Goal: Information Seeking & Learning: Learn about a topic

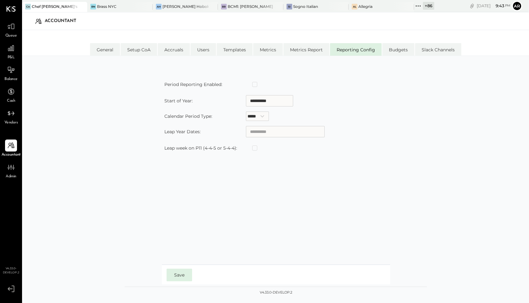
click at [65, 7] on div at bounding box center [76, 6] width 22 height 9
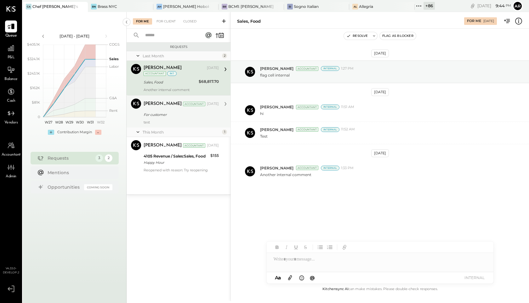
click at [175, 114] on div "For customer" at bounding box center [180, 114] width 73 height 6
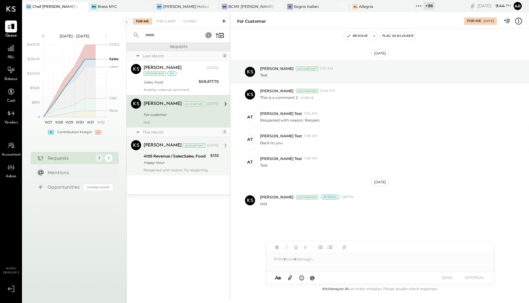
click at [165, 172] on div "Reopened with reason: Try reopening" at bounding box center [181, 170] width 75 height 4
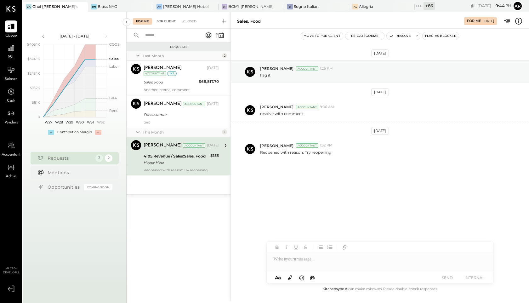
click at [163, 22] on div "For Client" at bounding box center [166, 21] width 26 height 6
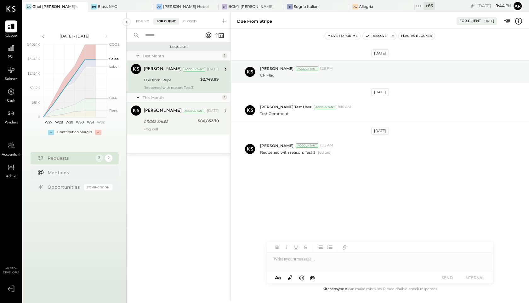
click at [169, 114] on div "[PERSON_NAME]" at bounding box center [163, 111] width 38 height 6
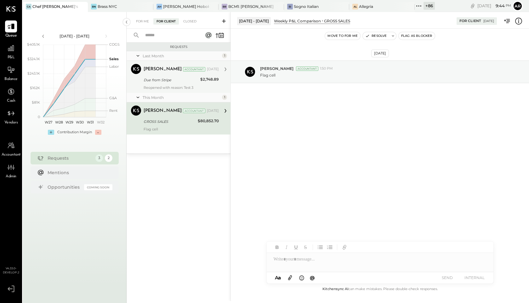
click at [170, 76] on div "Due from Stripe" at bounding box center [171, 80] width 55 height 8
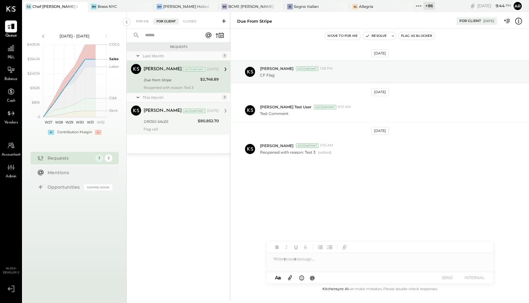
click at [162, 121] on div "GROSS SALES" at bounding box center [170, 121] width 52 height 6
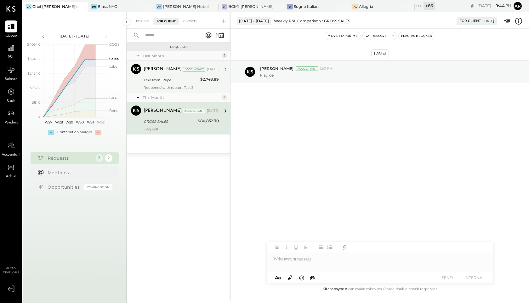
click at [173, 84] on div "Archie Grace Accountant Jul 26, 2025 Due from Stripe $2,748.89 Reopened with re…" at bounding box center [181, 77] width 75 height 26
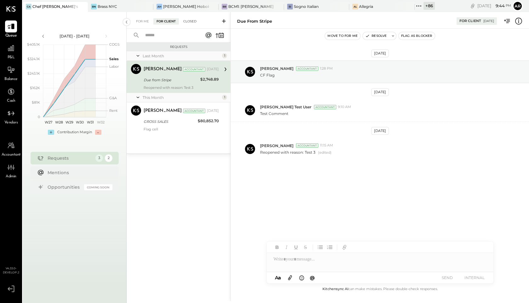
click at [188, 22] on div "Closed" at bounding box center [190, 21] width 20 height 6
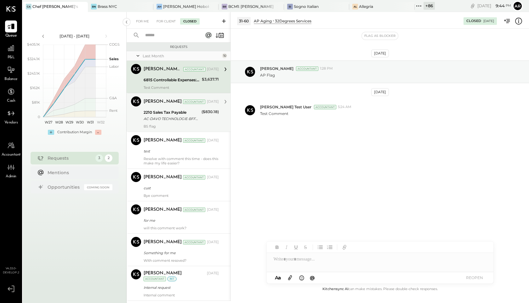
click at [164, 108] on div "Archie Grace Accountant Jul 24, 2025 2210 Sales Tax Payable AC-DAVO TECHNOLOGIE…" at bounding box center [181, 112] width 75 height 32
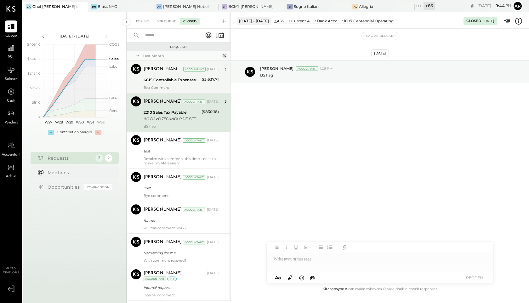
click at [172, 73] on div "Archie Test User Accountant Jul 24, 2025" at bounding box center [181, 69] width 75 height 9
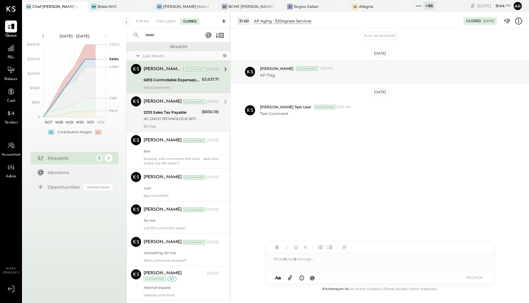
click at [170, 109] on div "2210 Sales Tax Payable AC-DAVO TECHNOLOGIE-BFF842C9-F888-659-8432 CHEF ADRIANNE…" at bounding box center [172, 116] width 56 height 14
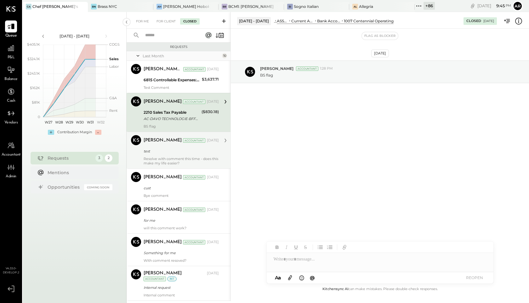
click at [151, 144] on div "Archie Grace Accountant Jul 21, 2025" at bounding box center [181, 140] width 75 height 9
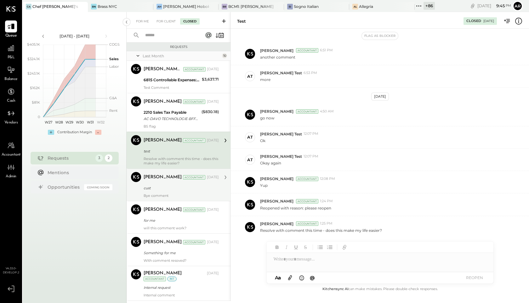
click at [159, 185] on div "cust" at bounding box center [180, 188] width 73 height 6
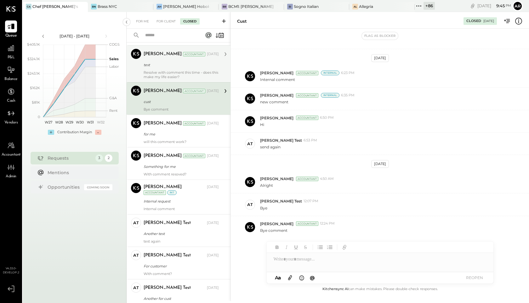
scroll to position [115, 0]
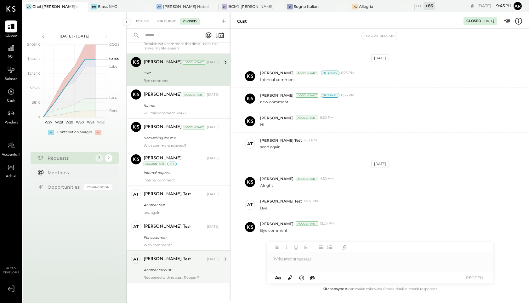
click at [164, 269] on div "Another for cust" at bounding box center [180, 270] width 73 height 6
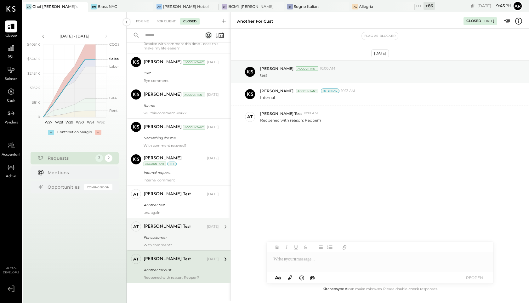
click at [165, 238] on div "For customer" at bounding box center [180, 237] width 73 height 6
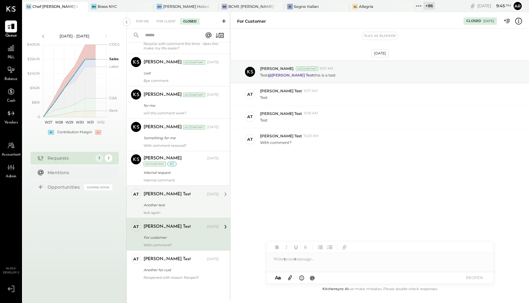
click at [166, 205] on div "Another test" at bounding box center [180, 205] width 73 height 6
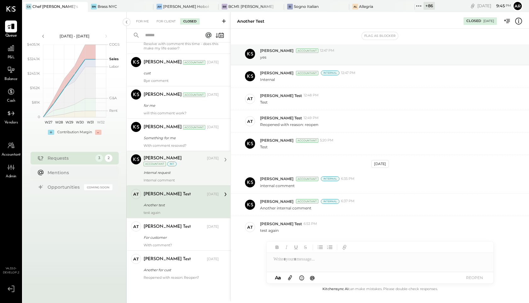
click at [168, 174] on div "Internal request" at bounding box center [180, 172] width 73 height 6
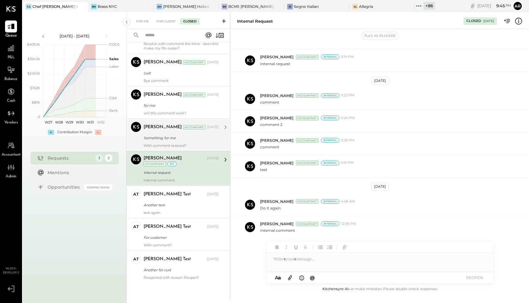
click at [174, 140] on div "Something for me" at bounding box center [180, 138] width 73 height 6
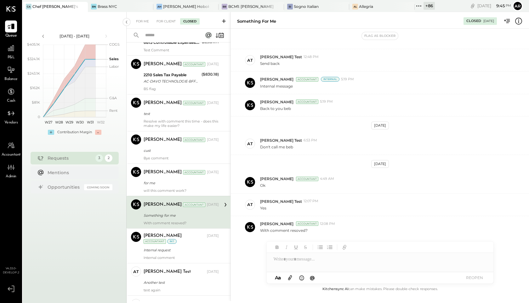
scroll to position [23, 0]
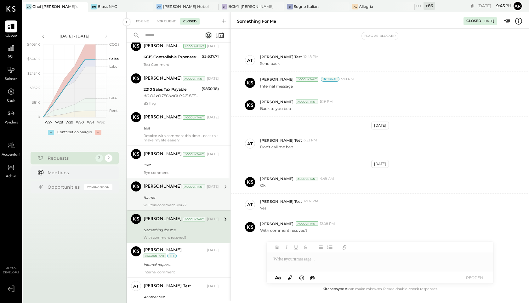
click at [155, 185] on div "[PERSON_NAME]" at bounding box center [163, 187] width 38 height 6
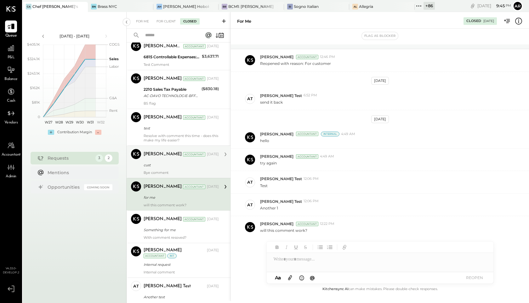
click at [155, 168] on div "cust" at bounding box center [180, 165] width 73 height 6
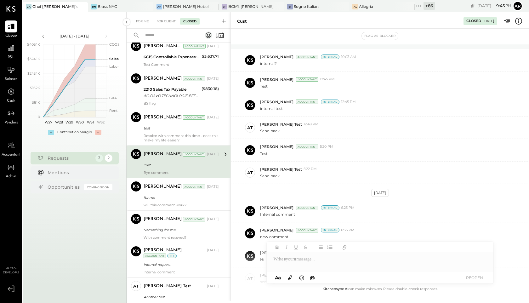
scroll to position [169, 0]
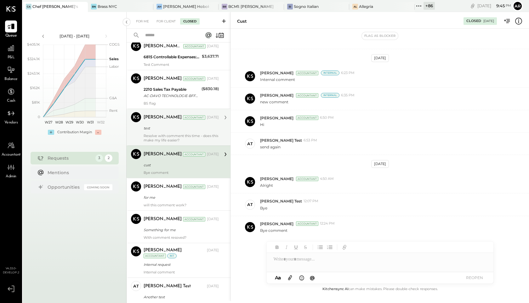
click at [168, 131] on div "test" at bounding box center [180, 128] width 73 height 8
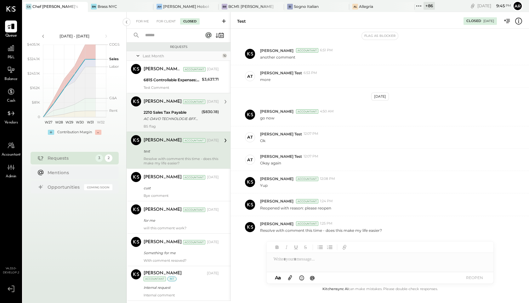
click at [168, 119] on div "AC-DAVO TECHNOLOGIE-BFF842C9-F888-659-8432 CHEF [PERSON_NAME]" at bounding box center [172, 119] width 56 height 6
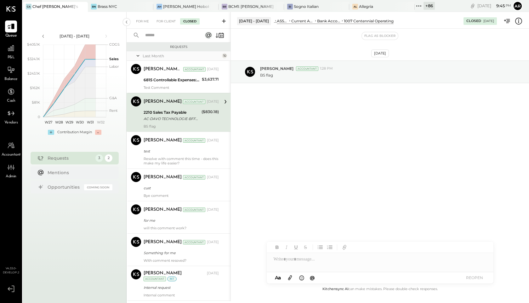
click at [281, 258] on div at bounding box center [380, 259] width 227 height 13
click at [474, 279] on button "REOPEN" at bounding box center [474, 277] width 25 height 9
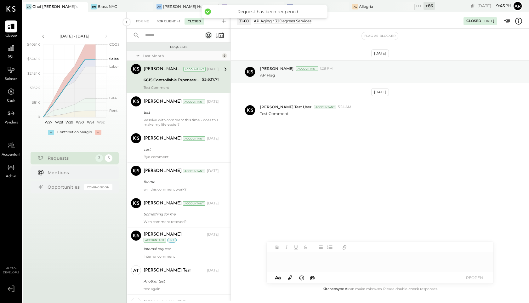
click at [165, 22] on div "For Client +1" at bounding box center [168, 21] width 30 height 6
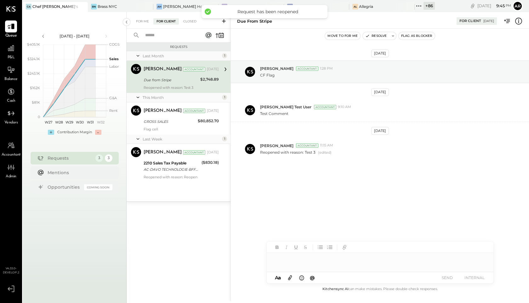
click at [314, 261] on div at bounding box center [380, 259] width 227 height 13
click at [474, 277] on button "INTERNAL" at bounding box center [474, 277] width 25 height 9
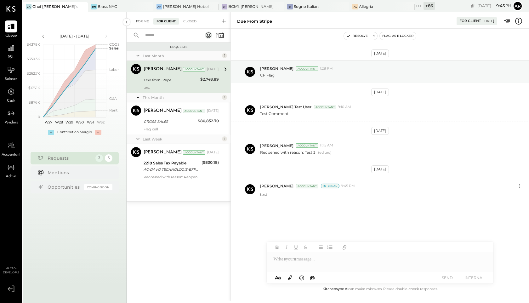
click at [139, 24] on div "For Me" at bounding box center [142, 21] width 19 height 6
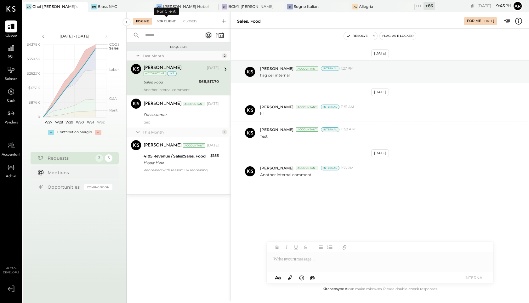
click at [167, 23] on div "For Client" at bounding box center [166, 21] width 26 height 6
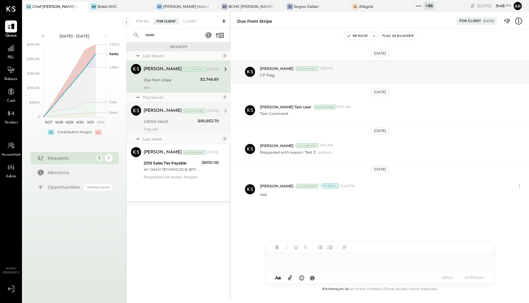
click at [157, 116] on div "[PERSON_NAME] Accountant [DATE]" at bounding box center [181, 110] width 75 height 11
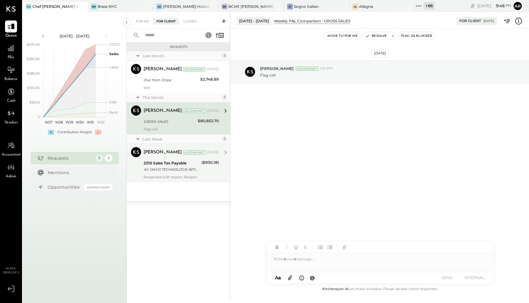
click at [155, 160] on div "2210 Sales Tax Payable" at bounding box center [172, 163] width 56 height 6
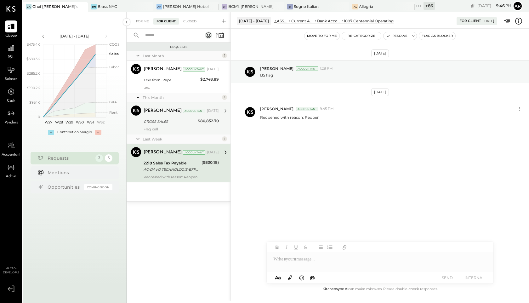
click at [157, 116] on div "[PERSON_NAME] Accountant [DATE]" at bounding box center [181, 110] width 75 height 11
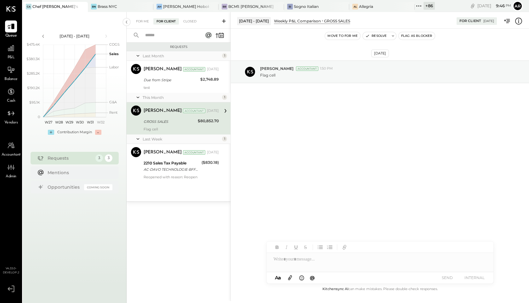
click at [165, 95] on div "This Month" at bounding box center [182, 97] width 78 height 5
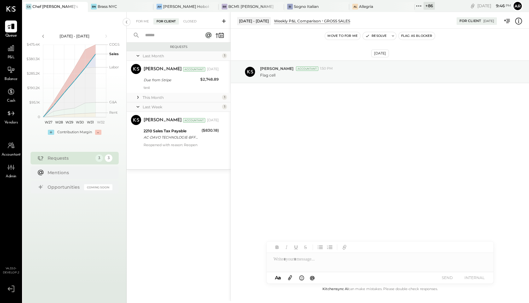
click at [139, 98] on icon at bounding box center [138, 97] width 6 height 6
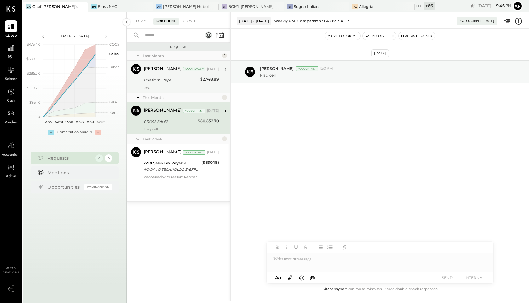
click at [159, 81] on div "Due from Stripe" at bounding box center [171, 80] width 55 height 6
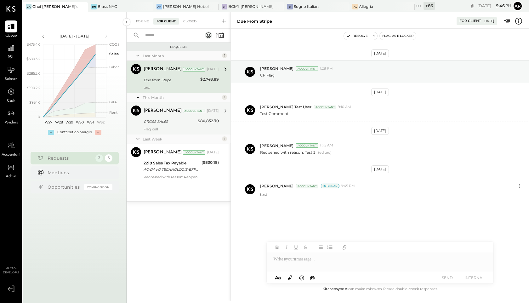
click at [155, 113] on div "[PERSON_NAME]" at bounding box center [163, 111] width 38 height 6
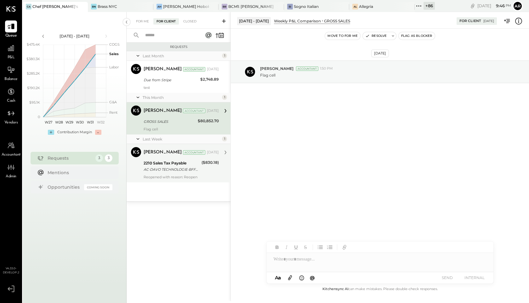
click at [155, 167] on div "AC-DAVO TECHNOLOGIE-BFF842C9-F888-659-8432 CHEF [PERSON_NAME]" at bounding box center [172, 169] width 56 height 6
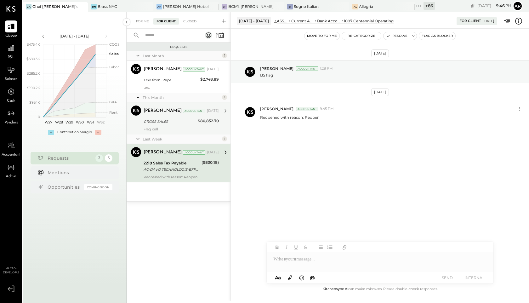
click at [151, 129] on div "Flag cell" at bounding box center [181, 129] width 75 height 4
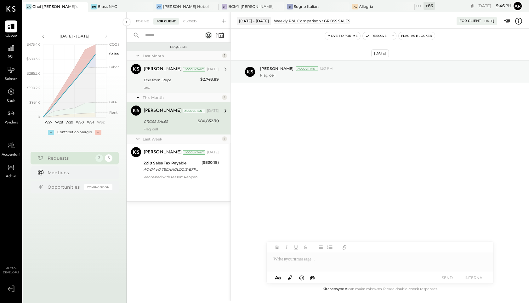
click at [153, 88] on div "test" at bounding box center [181, 87] width 75 height 4
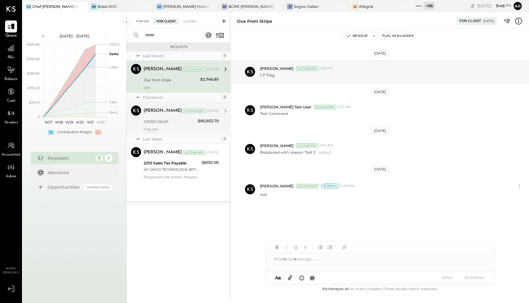
click at [139, 23] on div "For Me" at bounding box center [142, 21] width 19 height 6
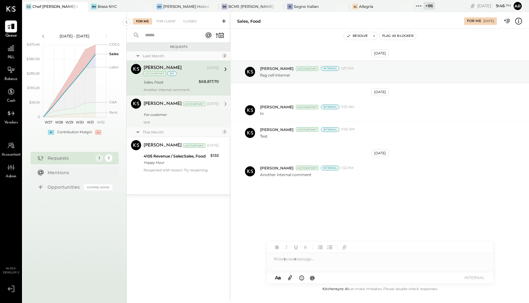
click at [180, 121] on div "test" at bounding box center [181, 122] width 75 height 4
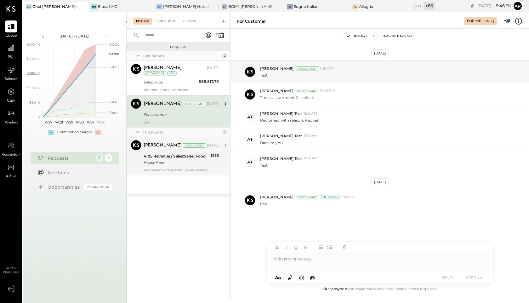
click at [172, 164] on div "Happy Hour" at bounding box center [176, 162] width 65 height 6
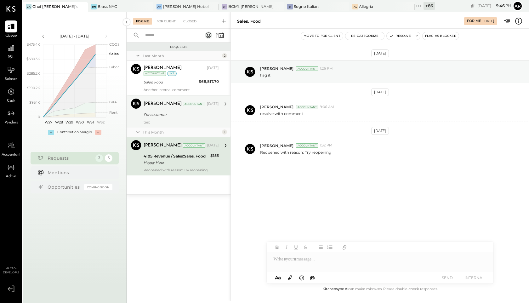
click at [169, 126] on div "Archie Grace Accountant Archie Grace Accountant Jul 25, 2025 For customer test" at bounding box center [179, 111] width 104 height 32
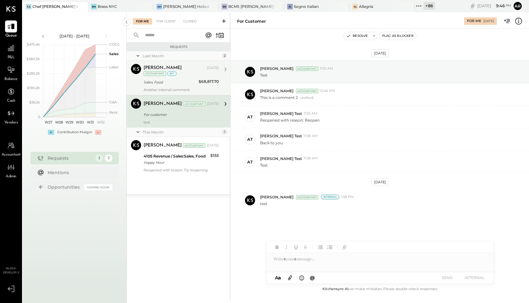
click at [174, 87] on div "Archie Grace Jul 25, 2025 Accountant int Sales, Food $68,817.70 Another interna…" at bounding box center [181, 78] width 75 height 28
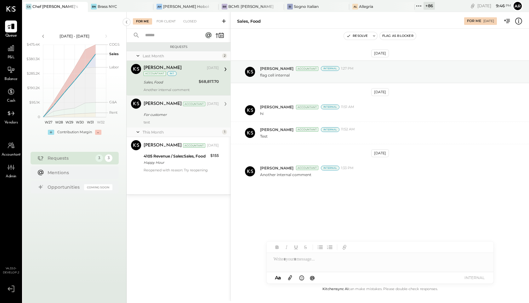
click at [168, 124] on div "Archie Grace Accountant Archie Grace Accountant Jul 25, 2025 For customer test" at bounding box center [179, 111] width 104 height 32
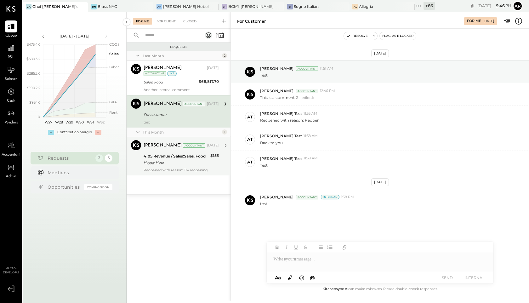
click at [166, 153] on div "4105 Revenue / Sales:Sales, Food" at bounding box center [176, 156] width 65 height 6
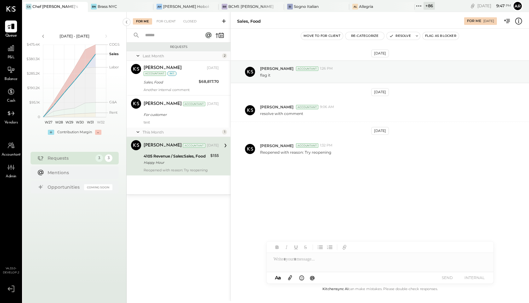
click at [162, 122] on div "test" at bounding box center [181, 122] width 75 height 4
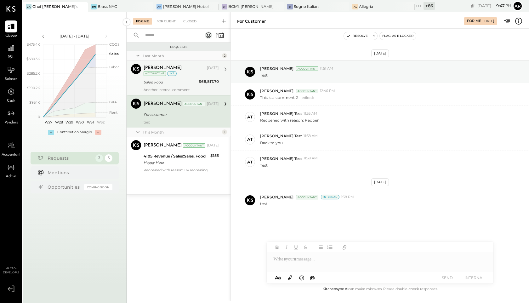
click at [162, 88] on div "Another internal comment" at bounding box center [181, 90] width 75 height 4
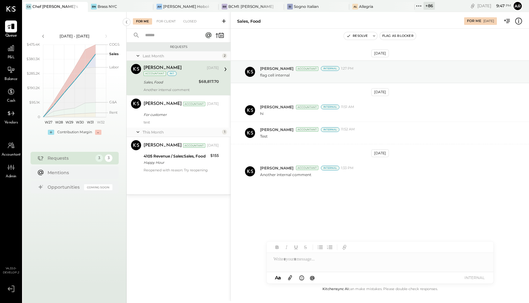
click at [162, 25] on div "For Me For Client Closed" at bounding box center [179, 20] width 104 height 17
click at [163, 20] on div "For Client" at bounding box center [166, 21] width 26 height 6
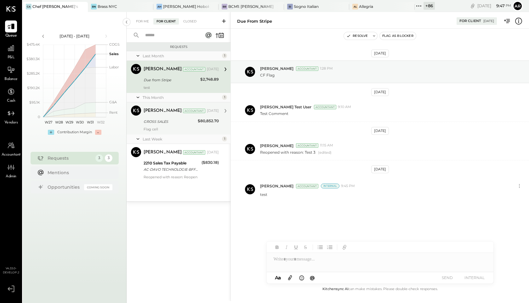
click at [170, 116] on div "Archie Grace Accountant Aug 04, 2025 GROSS SALES $80,852.70 Flag cell" at bounding box center [181, 118] width 75 height 26
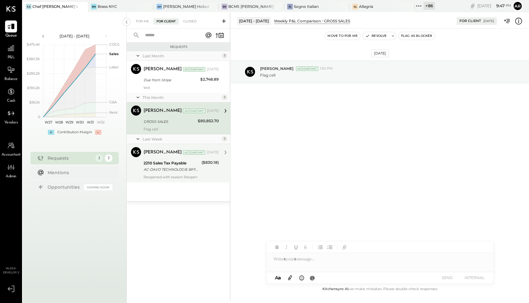
click at [160, 166] on div "AC-DAVO TECHNOLOGIE-BFF842C9-F888-659-8432 CHEF [PERSON_NAME]" at bounding box center [172, 169] width 56 height 6
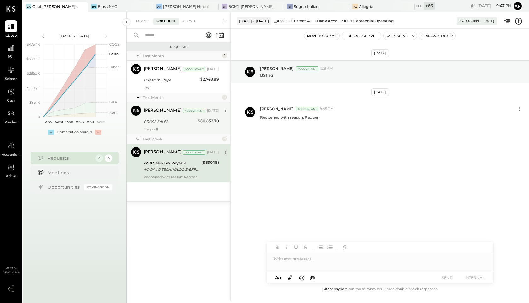
click at [160, 117] on div "Archie Grace Accountant Aug 04, 2025 GROSS SALES $80,852.70 Flag cell" at bounding box center [181, 118] width 75 height 26
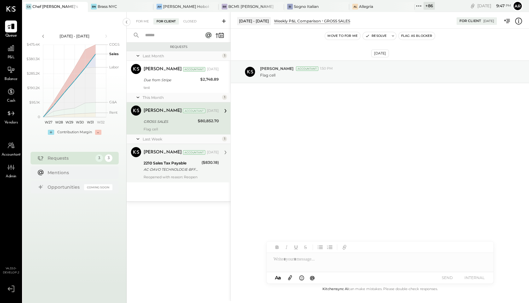
click at [158, 168] on div "AC-DAVO TECHNOLOGIE-BFF842C9-F888-659-8432 CHEF [PERSON_NAME]" at bounding box center [172, 169] width 56 height 6
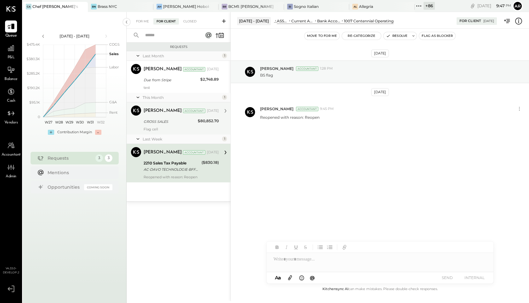
click at [157, 121] on div "GROSS SALES" at bounding box center [170, 121] width 52 height 6
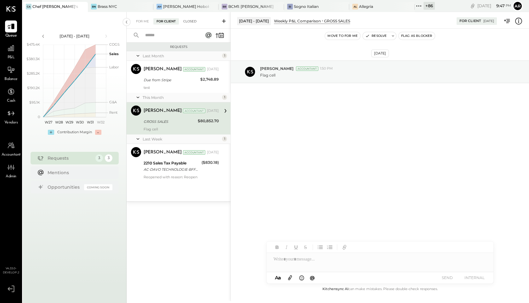
click at [187, 20] on div "Closed" at bounding box center [190, 21] width 20 height 6
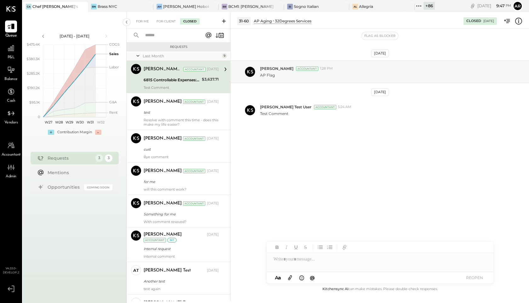
click at [165, 15] on div "For Me For Client Closed" at bounding box center [179, 20] width 104 height 17
click at [165, 20] on div "For Client" at bounding box center [166, 21] width 26 height 6
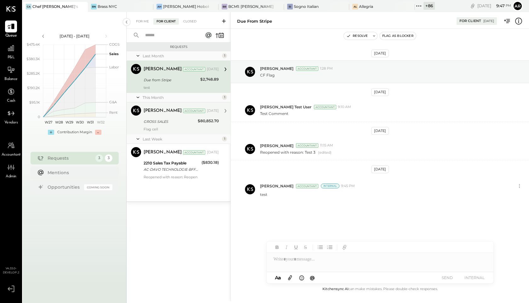
click at [164, 120] on div "GROSS SALES" at bounding box center [170, 121] width 52 height 6
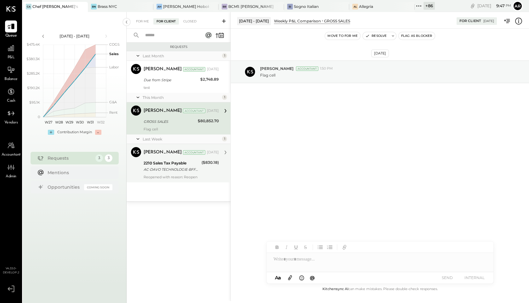
click at [160, 160] on div "2210 Sales Tax Payable" at bounding box center [172, 163] width 56 height 6
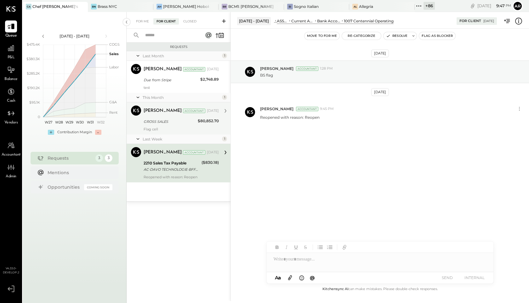
click at [161, 132] on div "Archie Grace Accountant Archie Grace Accountant Aug 04, 2025 GROSS SALES $80,85…" at bounding box center [179, 118] width 104 height 32
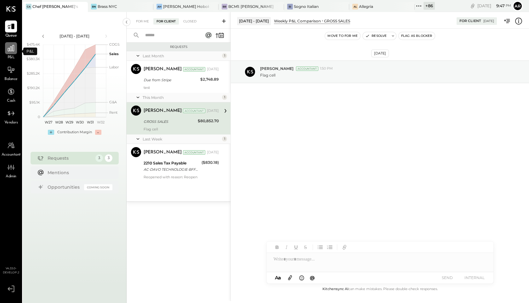
click at [12, 52] on icon at bounding box center [11, 48] width 8 height 8
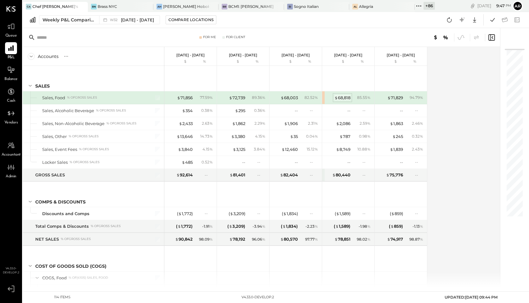
click at [344, 97] on div "$ 68,818" at bounding box center [342, 98] width 16 height 6
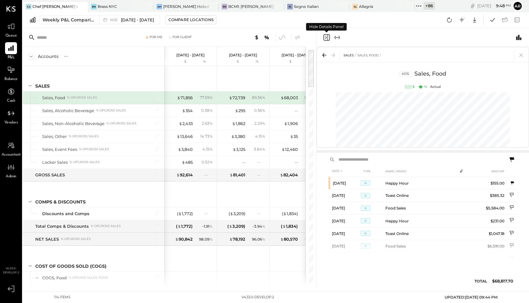
click at [325, 38] on icon "Close panel" at bounding box center [326, 37] width 2 height 3
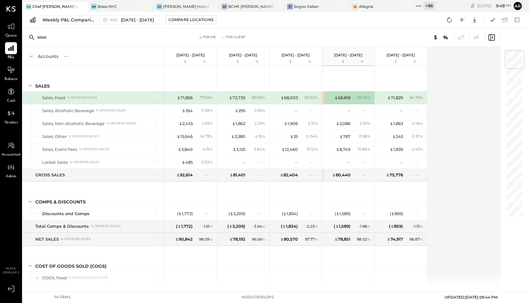
click at [344, 103] on div "$ 68,818 85.55 %" at bounding box center [348, 97] width 47 height 13
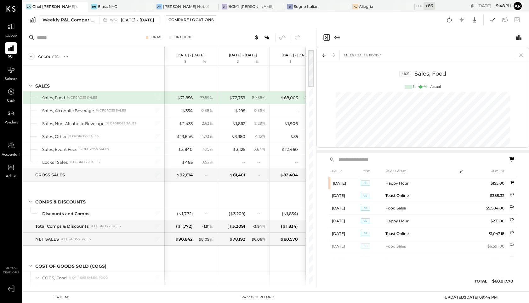
click at [512, 157] on icon at bounding box center [512, 159] width 5 height 5
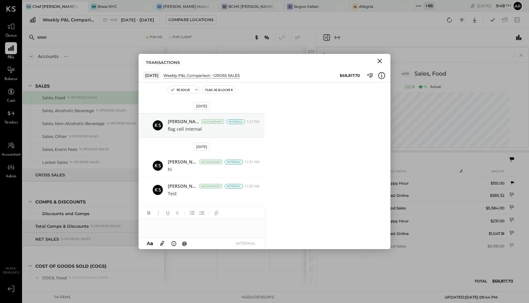
scroll to position [35, 0]
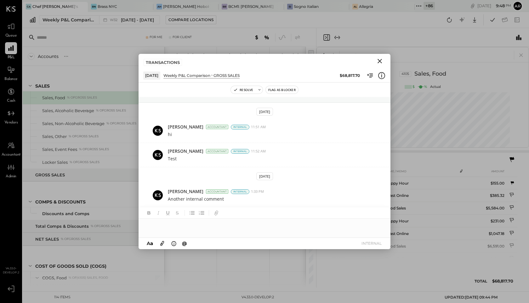
click at [380, 58] on icon "Close" at bounding box center [380, 61] width 8 height 8
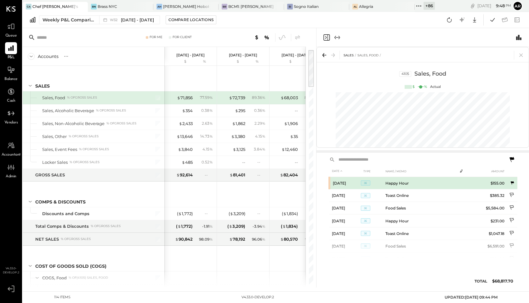
click at [346, 185] on td "Jul 14, 25" at bounding box center [344, 183] width 31 height 12
click at [337, 182] on td "Jul 14, 25" at bounding box center [344, 183] width 31 height 12
click at [405, 184] on td "Happy Hour" at bounding box center [419, 183] width 73 height 12
click at [513, 184] on icon at bounding box center [512, 182] width 5 height 5
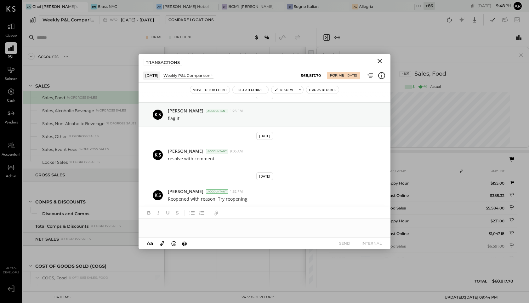
scroll to position [0, 0]
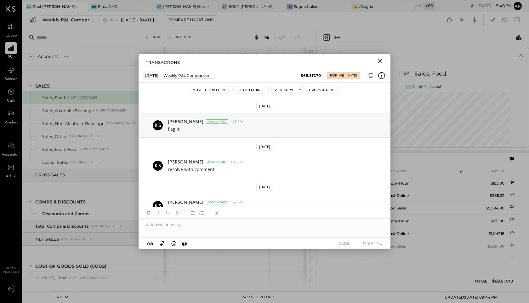
click at [202, 88] on button "Move to for client" at bounding box center [209, 90] width 39 height 8
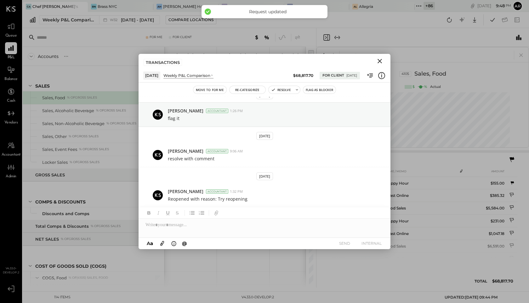
click at [201, 88] on button "Move to for me" at bounding box center [209, 90] width 33 height 8
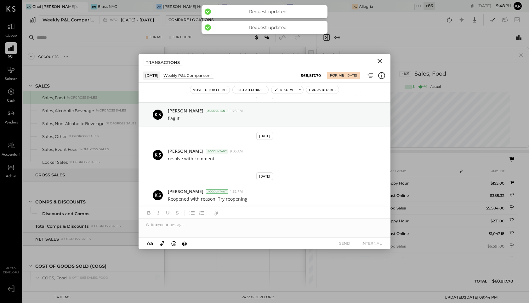
click at [201, 89] on button "Move to for client" at bounding box center [209, 90] width 39 height 8
click at [201, 89] on button "Move to for me" at bounding box center [209, 90] width 33 height 8
click at [378, 60] on icon "Close" at bounding box center [380, 61] width 8 height 8
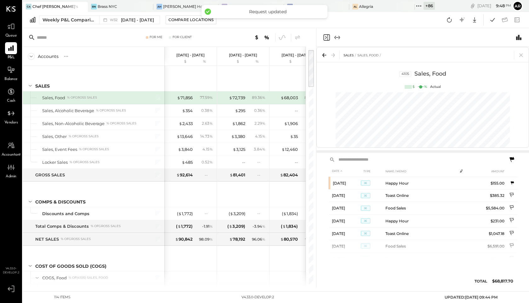
click at [10, 36] on span "Queue" at bounding box center [11, 36] width 12 height 6
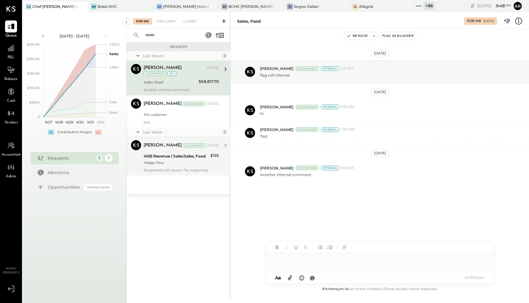
click at [157, 152] on div "4105 Revenue / Sales:Sales, Food Happy Hour" at bounding box center [176, 159] width 65 height 14
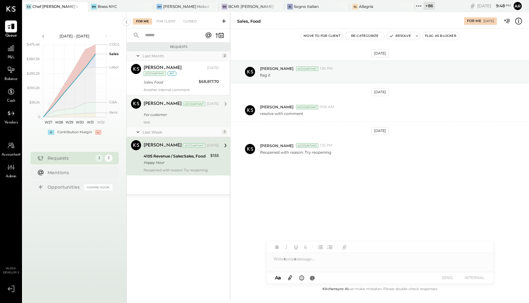
click at [152, 115] on div "For customer" at bounding box center [180, 114] width 73 height 6
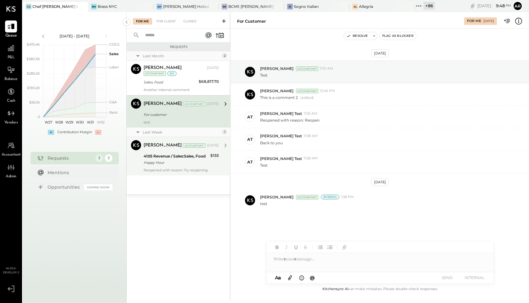
click at [157, 168] on div "Reopened with reason: Try reopening" at bounding box center [181, 170] width 75 height 4
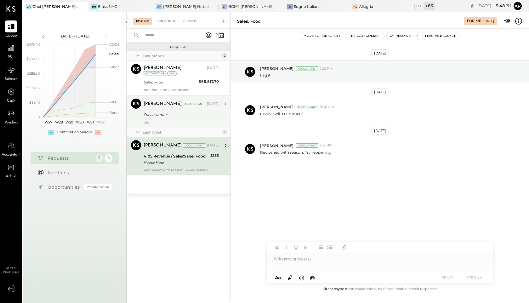
click at [156, 126] on div "Archie Grace Accountant Archie Grace Accountant Jul 25, 2025 For customer test" at bounding box center [179, 111] width 104 height 32
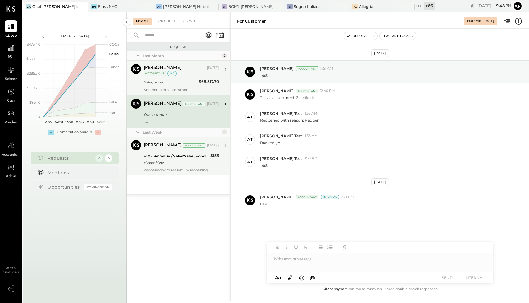
click at [160, 77] on div "Archie Grace Jul 25, 2025 Accountant int Sales, Food $68,817.70 Another interna…" at bounding box center [181, 78] width 75 height 28
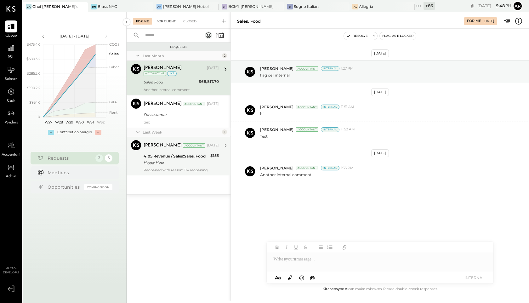
click at [160, 19] on div "For Client" at bounding box center [166, 21] width 26 height 6
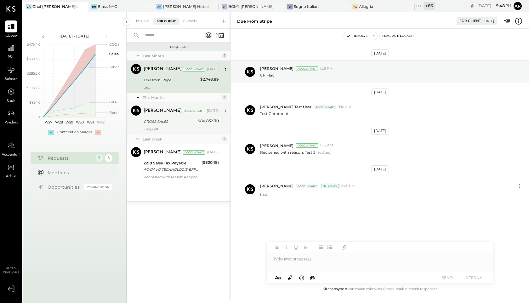
click at [174, 125] on div "GROSS SALES" at bounding box center [170, 122] width 52 height 8
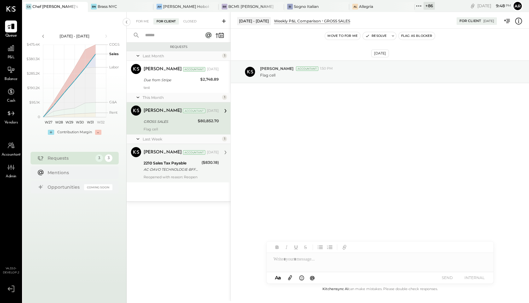
click at [171, 161] on div "2210 Sales Tax Payable" at bounding box center [172, 163] width 56 height 6
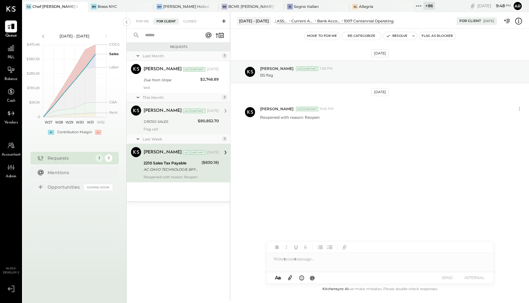
click at [169, 128] on div "Flag cell" at bounding box center [181, 129] width 75 height 4
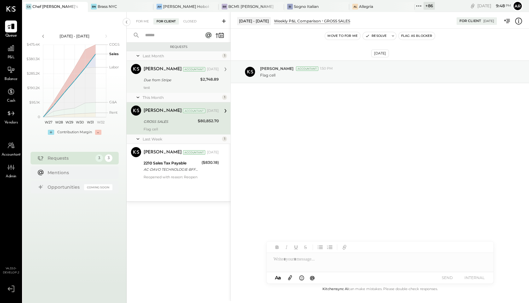
click at [168, 82] on div "Due from Stripe" at bounding box center [171, 80] width 55 height 6
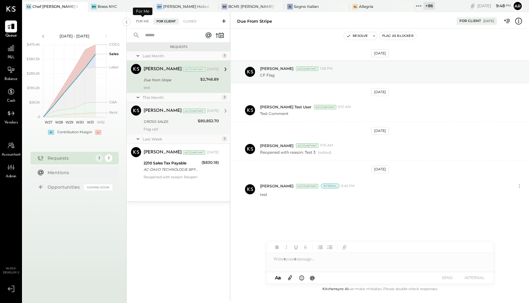
click at [137, 23] on div "For Me" at bounding box center [142, 21] width 19 height 6
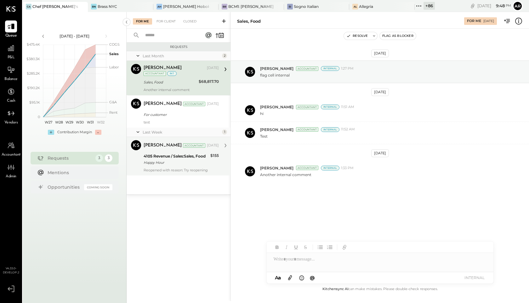
click at [150, 150] on div "Archie Grace Accountant Aug 13, 2025" at bounding box center [181, 145] width 75 height 11
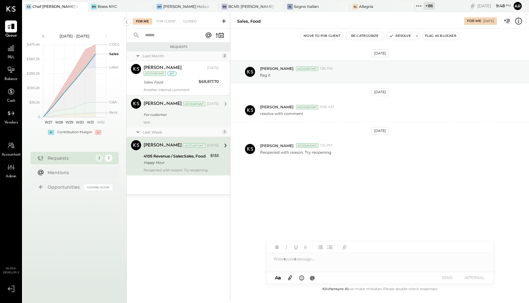
click at [156, 121] on div "test" at bounding box center [181, 122] width 75 height 4
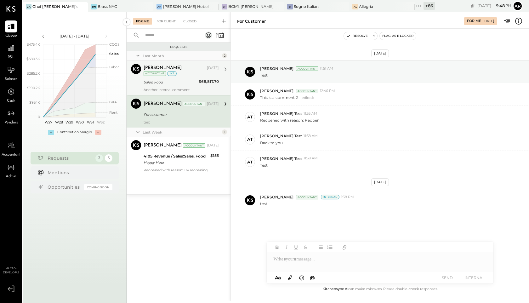
click at [154, 81] on div "Sales, Food" at bounding box center [170, 82] width 53 height 6
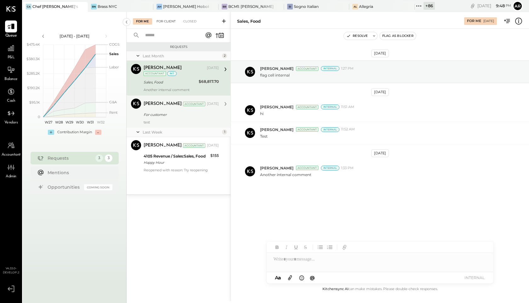
click at [159, 22] on div "For Client" at bounding box center [166, 21] width 26 height 6
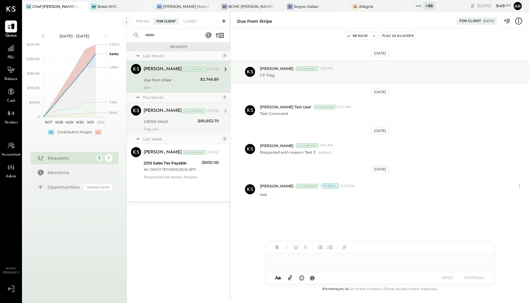
click at [168, 121] on div "GROSS SALES" at bounding box center [170, 121] width 52 height 6
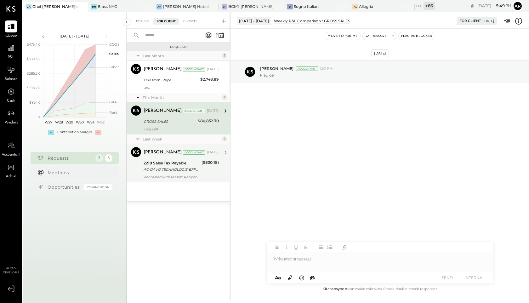
click at [166, 162] on div "2210 Sales Tax Payable" at bounding box center [172, 163] width 56 height 6
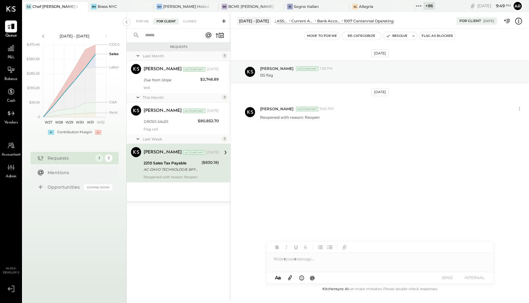
click at [164, 135] on div "Last Week 1" at bounding box center [179, 138] width 104 height 9
click at [162, 124] on div "GROSS SALES" at bounding box center [170, 121] width 52 height 6
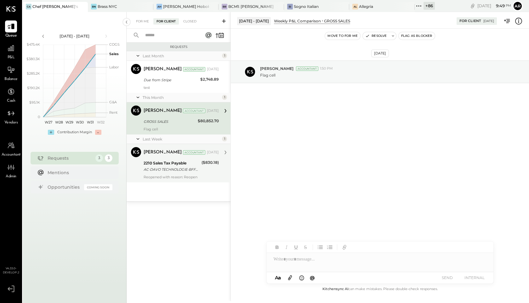
click at [166, 162] on div "2210 Sales Tax Payable" at bounding box center [172, 163] width 56 height 6
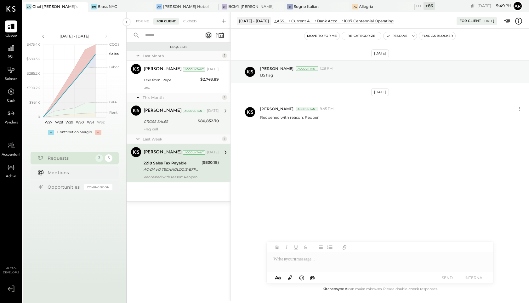
click at [163, 116] on div "Archie Grace Accountant Aug 04, 2025" at bounding box center [181, 110] width 75 height 11
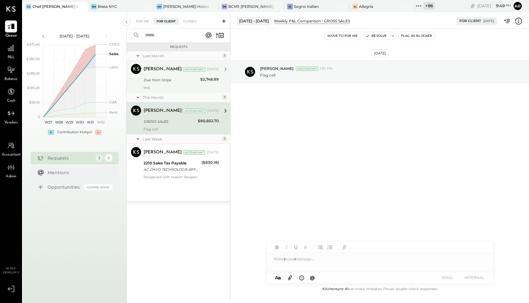
click at [161, 82] on div "Due from Stripe" at bounding box center [171, 80] width 55 height 6
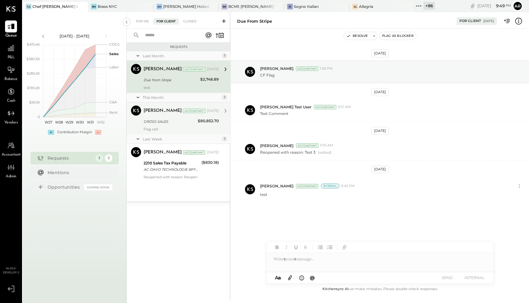
click at [173, 125] on div "[PERSON_NAME] Accountant [DATE] GROSS SALES $80,852.70 Flag cell" at bounding box center [181, 118] width 75 height 26
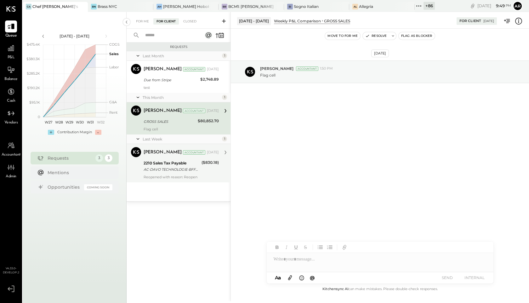
click at [165, 157] on div "[PERSON_NAME] Accountant [DATE]" at bounding box center [181, 152] width 75 height 11
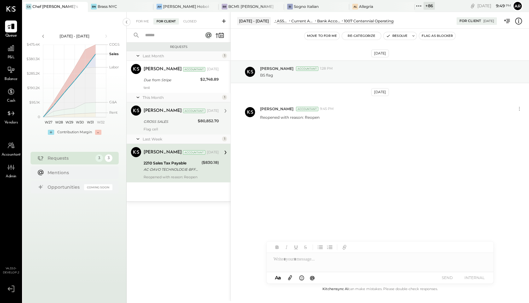
click at [164, 120] on div "GROSS SALES" at bounding box center [170, 121] width 52 height 6
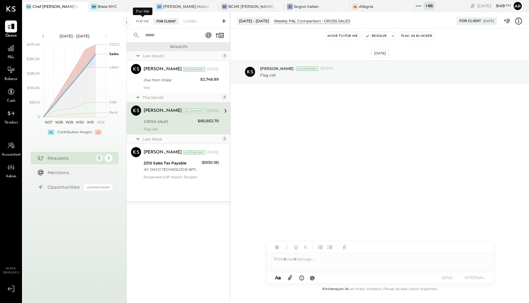
click at [143, 22] on div "For Me" at bounding box center [142, 21] width 19 height 6
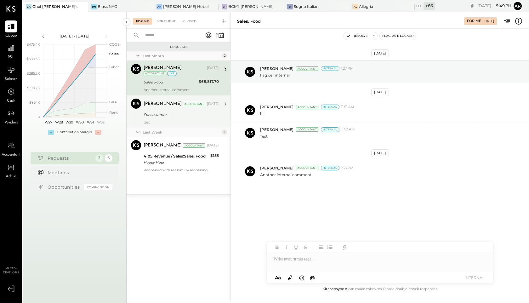
click at [163, 111] on div "Archie Grace Accountant Jul 25, 2025 For customer test" at bounding box center [181, 112] width 75 height 26
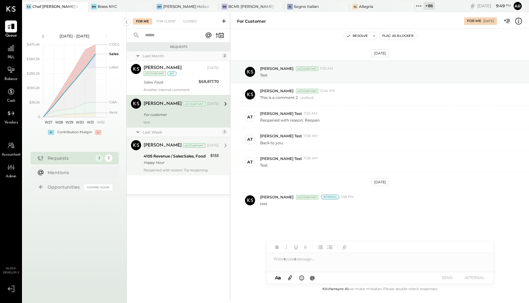
click at [161, 149] on div "[PERSON_NAME] Accountant [DATE]" at bounding box center [181, 145] width 75 height 9
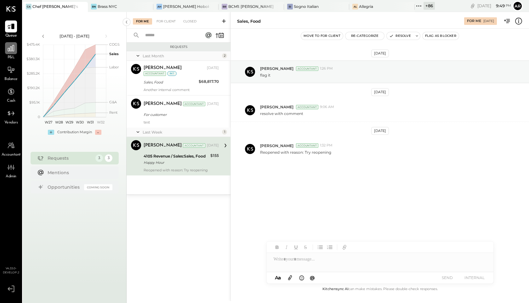
click at [10, 49] on icon at bounding box center [11, 48] width 6 height 6
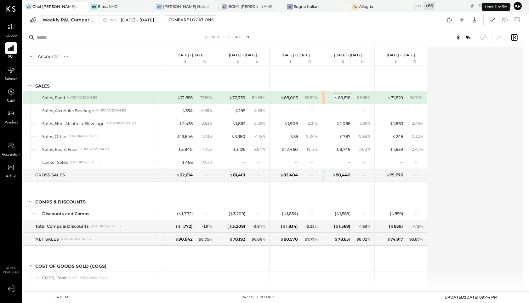
click at [337, 98] on span "$" at bounding box center [335, 97] width 3 height 5
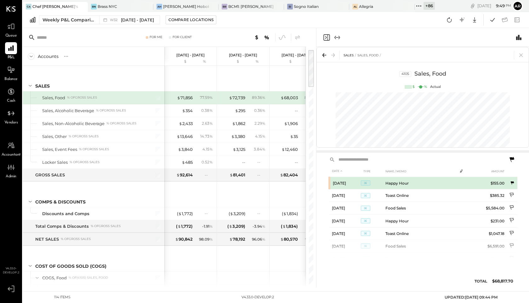
click at [511, 182] on icon at bounding box center [511, 182] width 3 height 3
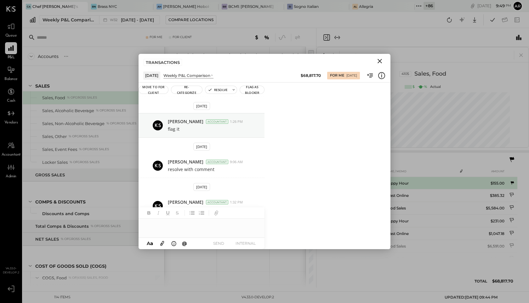
scroll to position [11, 0]
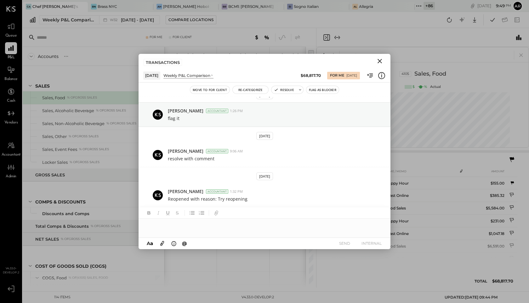
click at [208, 88] on button "Move to for client" at bounding box center [209, 90] width 39 height 8
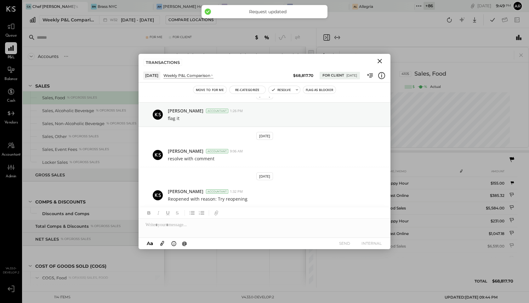
click at [382, 60] on icon "Close" at bounding box center [380, 61] width 8 height 8
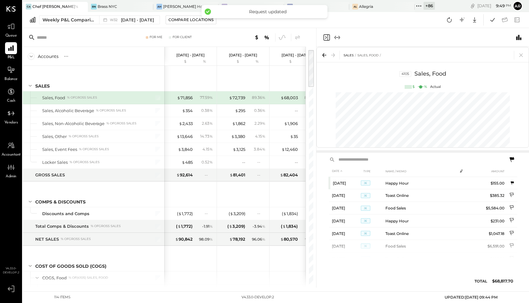
click at [513, 159] on icon at bounding box center [512, 159] width 5 height 5
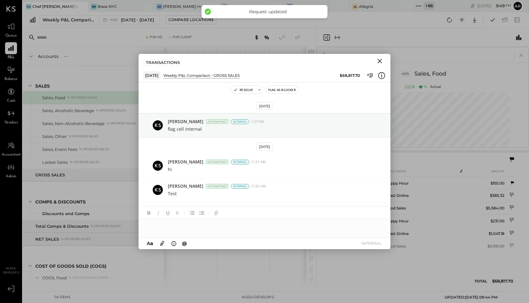
scroll to position [35, 0]
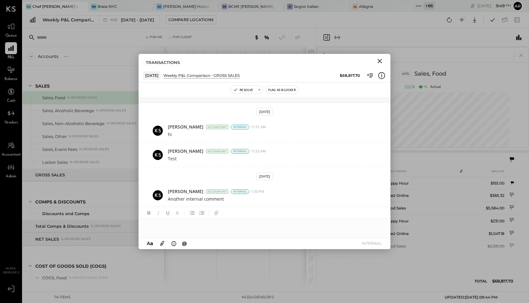
click at [382, 75] on icon at bounding box center [381, 75] width 1 height 0
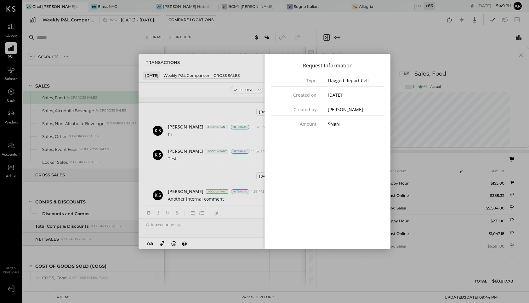
click at [382, 75] on div "Request Information Type Flagged Report Cell Created on 07/21/2025 Created by A…" at bounding box center [328, 94] width 126 height 80
click at [264, 63] on div "TRANSACTIONS Jul 14, 25 Weekly P&L Comparison GROSS SALES $68,817.70 Resolve Fl…" at bounding box center [265, 151] width 252 height 195
click at [255, 64] on div "Close panel" at bounding box center [265, 151] width 252 height 195
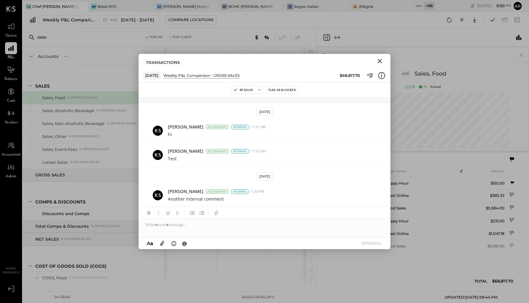
click at [379, 61] on icon "Close" at bounding box center [380, 61] width 4 height 4
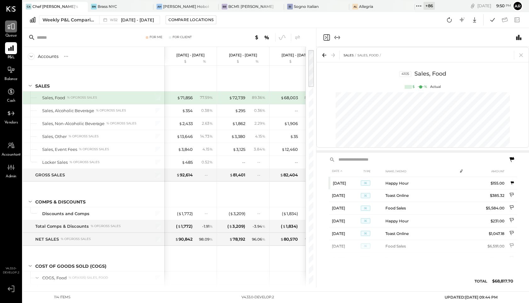
click at [12, 25] on icon at bounding box center [11, 27] width 8 height 6
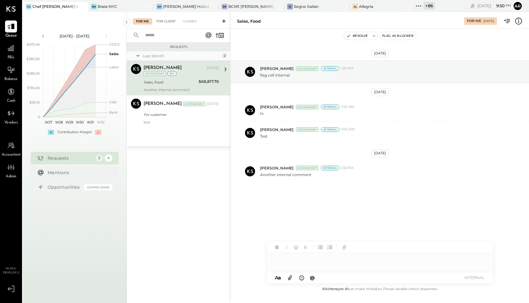
click at [165, 23] on div "For Client" at bounding box center [166, 21] width 26 height 6
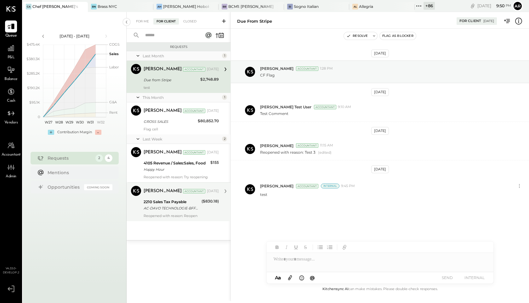
click at [183, 203] on div "2210 Sales Tax Payable" at bounding box center [172, 202] width 56 height 6
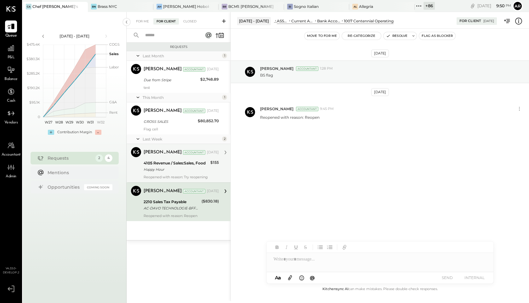
click at [174, 159] on div "4105 Revenue / Sales:Sales, Food Happy Hour" at bounding box center [176, 166] width 65 height 14
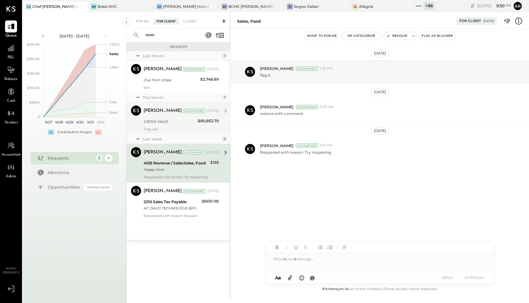
click at [173, 118] on div "GROSS SALES" at bounding box center [170, 121] width 52 height 6
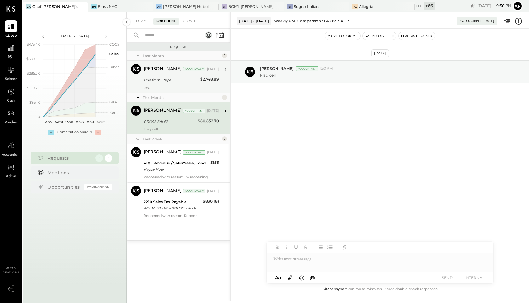
click at [163, 78] on div "Due from Stripe" at bounding box center [171, 80] width 55 height 6
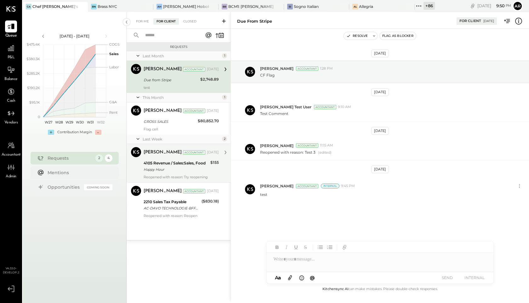
click at [171, 160] on div "4105 Revenue / Sales:Sales, Food" at bounding box center [176, 163] width 65 height 6
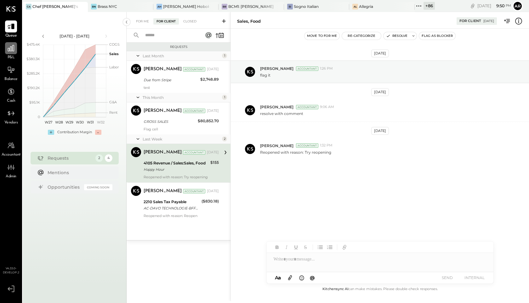
click at [14, 54] on div at bounding box center [11, 48] width 12 height 12
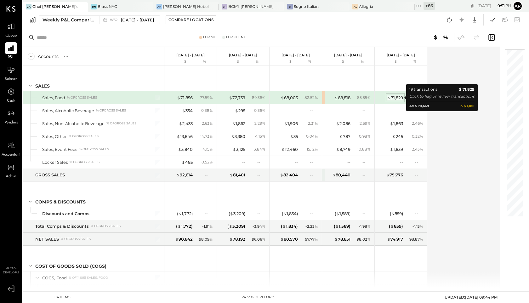
click at [392, 98] on div "$ 71,829" at bounding box center [395, 98] width 16 height 6
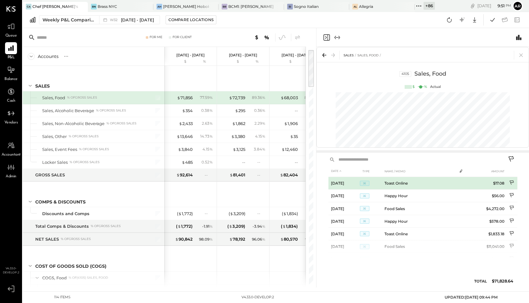
click at [508, 181] on td at bounding box center [512, 183] width 10 height 13
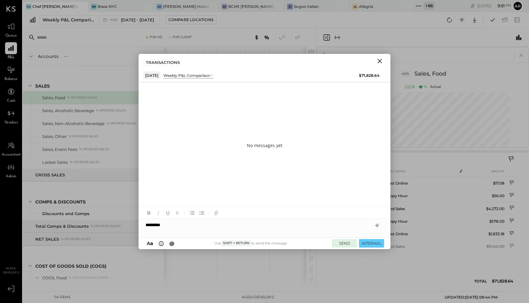
click at [339, 243] on button "SEND" at bounding box center [344, 243] width 25 height 9
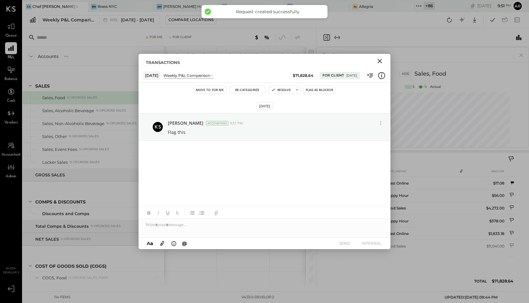
click at [379, 61] on icon "Close" at bounding box center [380, 61] width 4 height 4
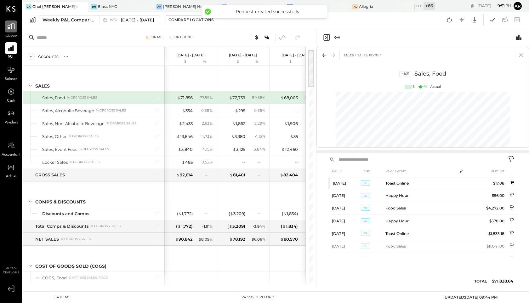
click at [10, 32] on div at bounding box center [11, 26] width 12 height 12
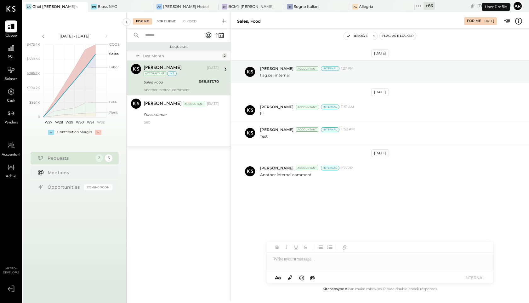
click at [160, 23] on div "For Client" at bounding box center [166, 21] width 26 height 6
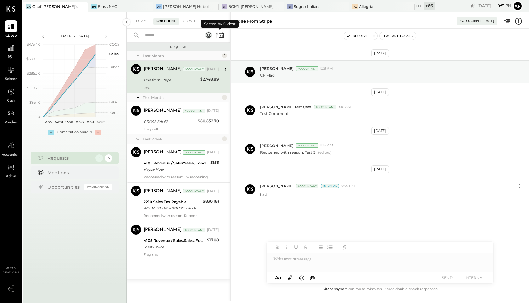
click at [221, 33] on icon at bounding box center [219, 35] width 9 height 9
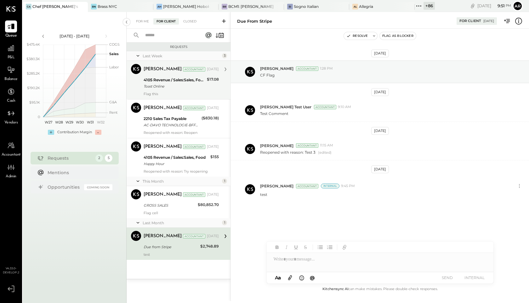
click at [181, 82] on div "4105 Revenue / Sales:Sales, Food" at bounding box center [174, 80] width 61 height 6
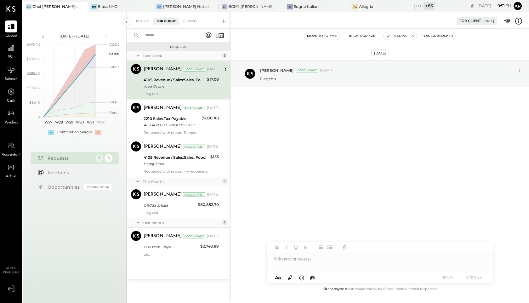
click at [135, 54] on icon at bounding box center [138, 56] width 6 height 16
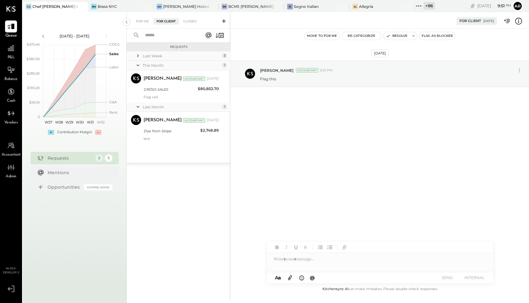
click at [136, 54] on icon at bounding box center [138, 56] width 6 height 6
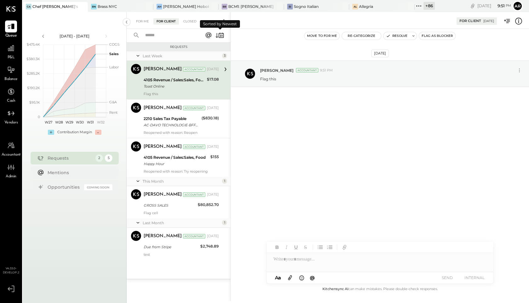
click at [223, 37] on icon at bounding box center [219, 35] width 9 height 9
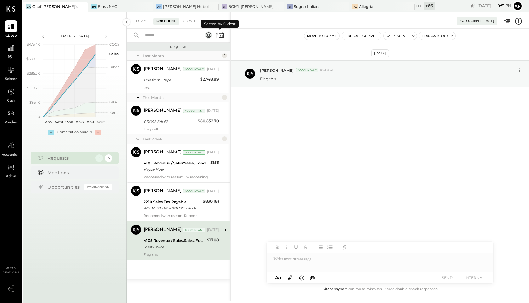
click at [223, 37] on icon at bounding box center [219, 35] width 9 height 9
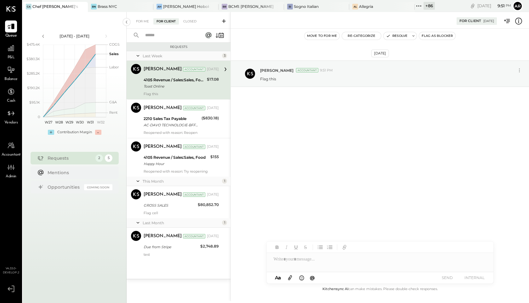
click at [177, 82] on div "4105 Revenue / Sales:Sales, Food" at bounding box center [174, 80] width 61 height 6
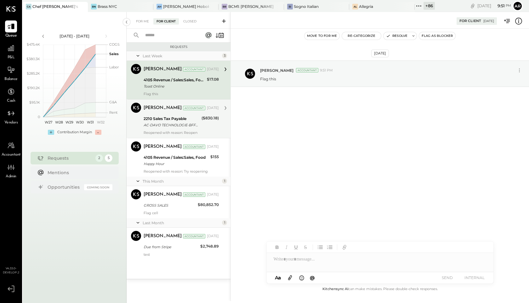
click at [173, 121] on div "2210 Sales Tax Payable" at bounding box center [172, 119] width 56 height 6
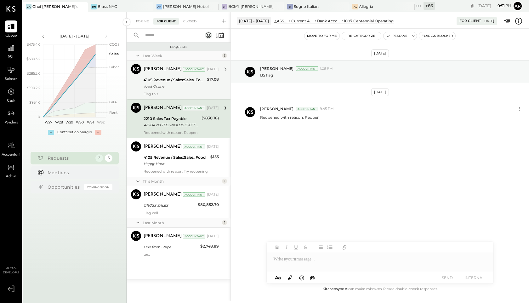
click at [173, 75] on div "Archie Grace Accountant Aug 13, 2025 4105 Revenue / Sales:Sales, Food Toast Onl…" at bounding box center [181, 80] width 75 height 32
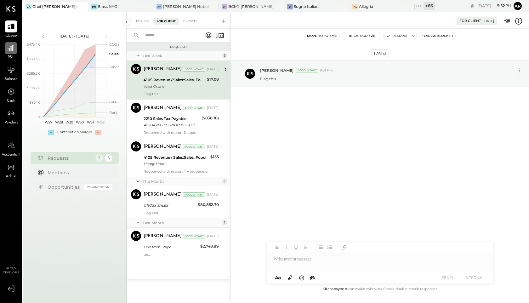
click at [7, 51] on icon at bounding box center [11, 48] width 8 height 8
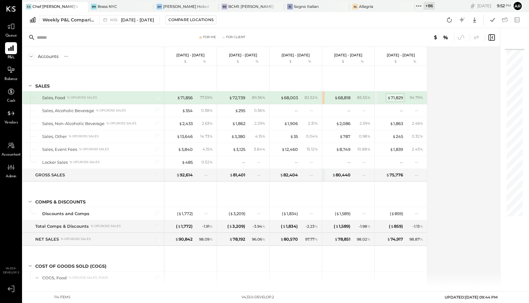
click at [402, 98] on div "$ 71,829" at bounding box center [395, 98] width 16 height 6
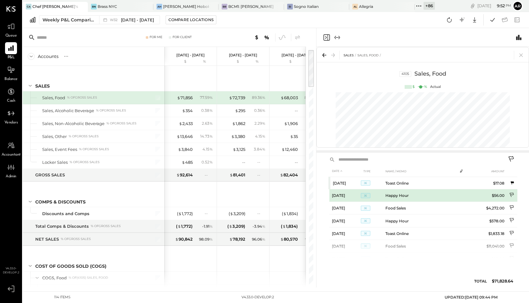
click at [512, 193] on icon at bounding box center [512, 195] width 5 height 6
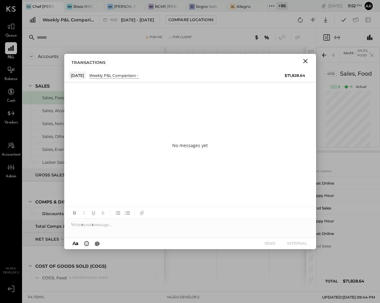
click at [123, 225] on div at bounding box center [190, 225] width 252 height 13
click at [269, 241] on button "SEND" at bounding box center [270, 243] width 25 height 9
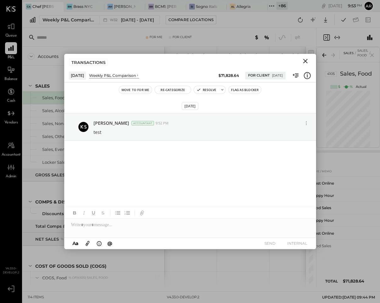
click at [305, 59] on icon "Close" at bounding box center [306, 61] width 8 height 8
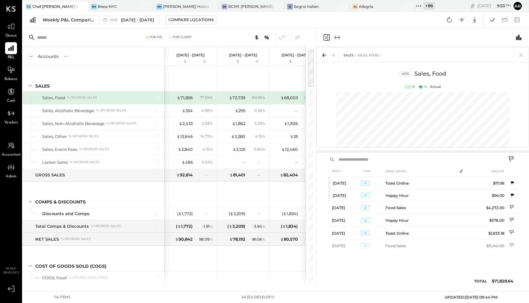
click at [339, 36] on icon "Expand panel (e)" at bounding box center [337, 38] width 8 height 8
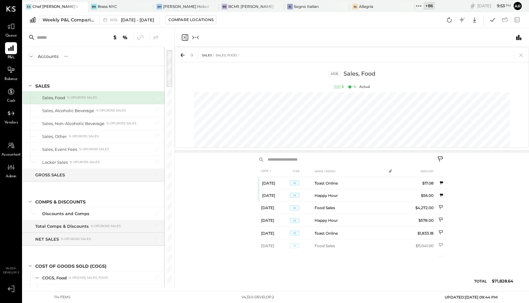
click at [192, 37] on icon "Collapse panel (e)" at bounding box center [196, 38] width 8 height 8
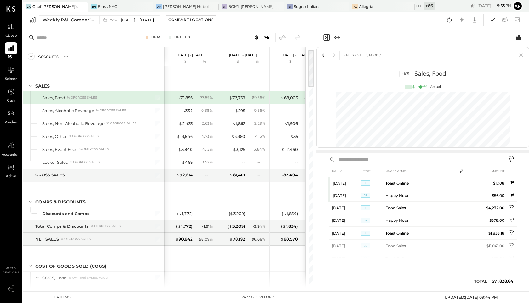
click at [326, 39] on icon "Close panel" at bounding box center [327, 38] width 8 height 8
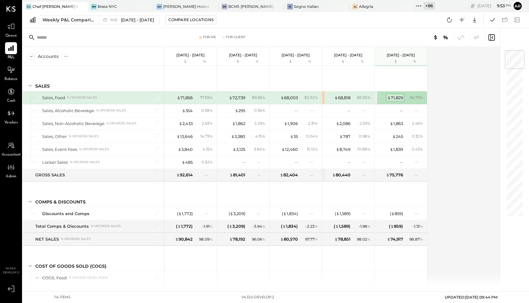
click at [394, 96] on div "$ 71,829" at bounding box center [395, 98] width 16 height 6
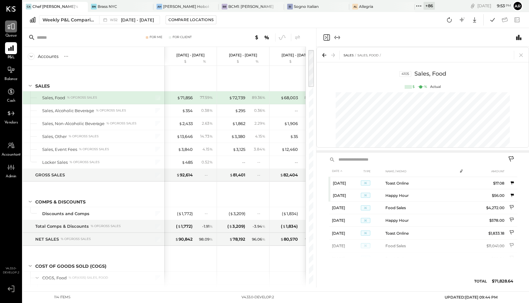
click at [9, 27] on icon at bounding box center [11, 27] width 8 height 6
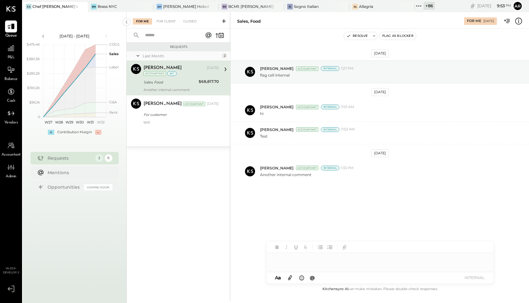
click at [164, 18] on div "For Me For Client Closed" at bounding box center [179, 20] width 104 height 17
click at [164, 21] on div "For Client" at bounding box center [166, 21] width 26 height 6
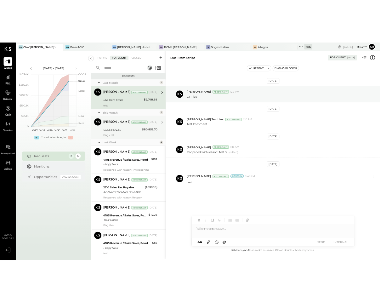
scroll to position [16, 0]
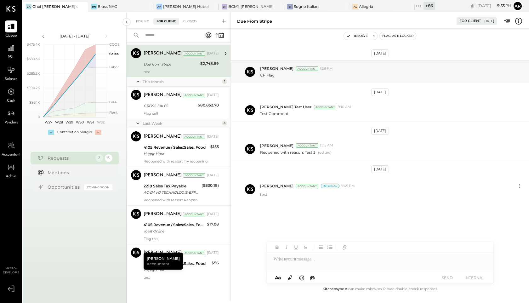
click at [171, 258] on div "Archie Grace Accountant" at bounding box center [163, 261] width 39 height 17
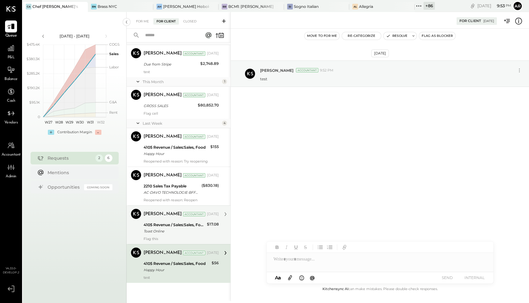
click at [170, 229] on div "Toast Online" at bounding box center [174, 231] width 61 height 6
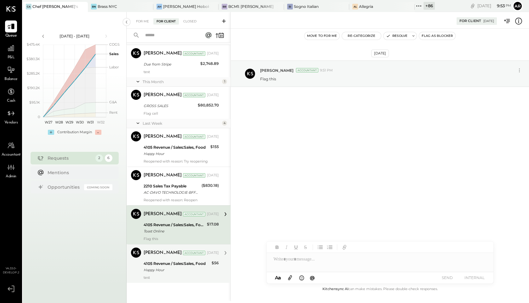
click at [169, 267] on div "Happy Hour" at bounding box center [177, 270] width 66 height 6
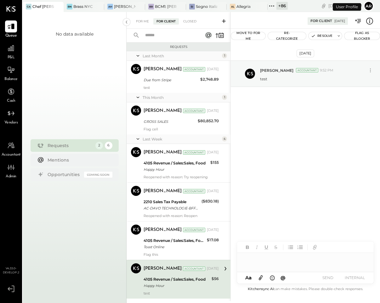
scroll to position [16, 0]
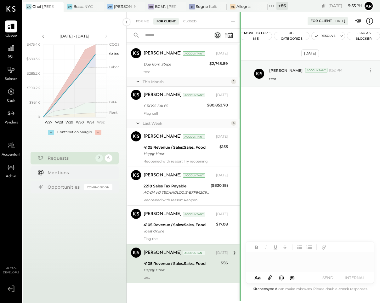
drag, startPoint x: 231, startPoint y: 135, endPoint x: 240, endPoint y: 128, distance: 11.5
click at [240, 128] on div at bounding box center [240, 301] width 1 height 578
